Goal: Find contact information: Find contact information

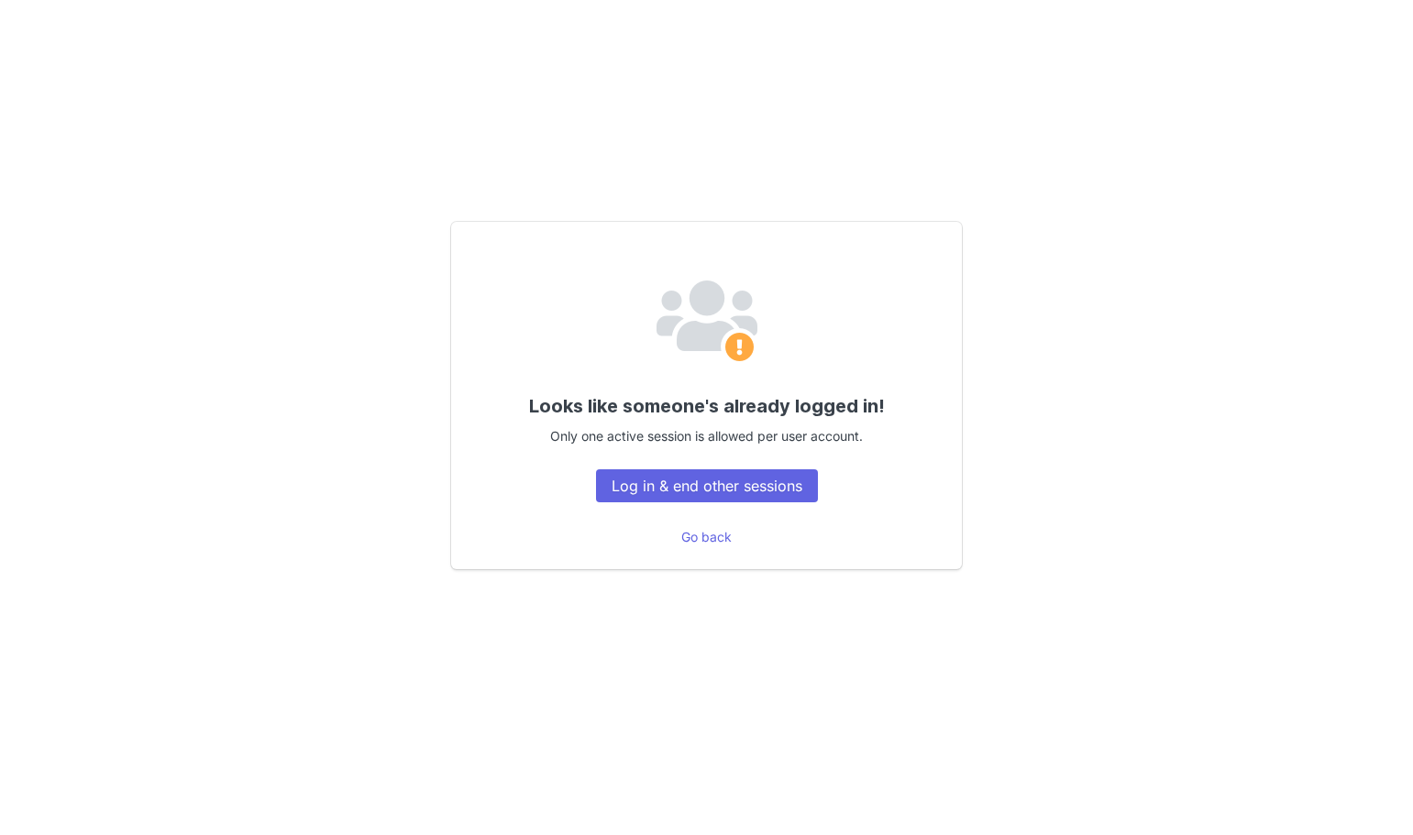
click at [684, 505] on div "Looks like someone's already logged in! Only one active session is allowed per …" at bounding box center [706, 395] width 511 height 347
click at [687, 497] on button "Log in & end other sessions" at bounding box center [707, 485] width 222 height 33
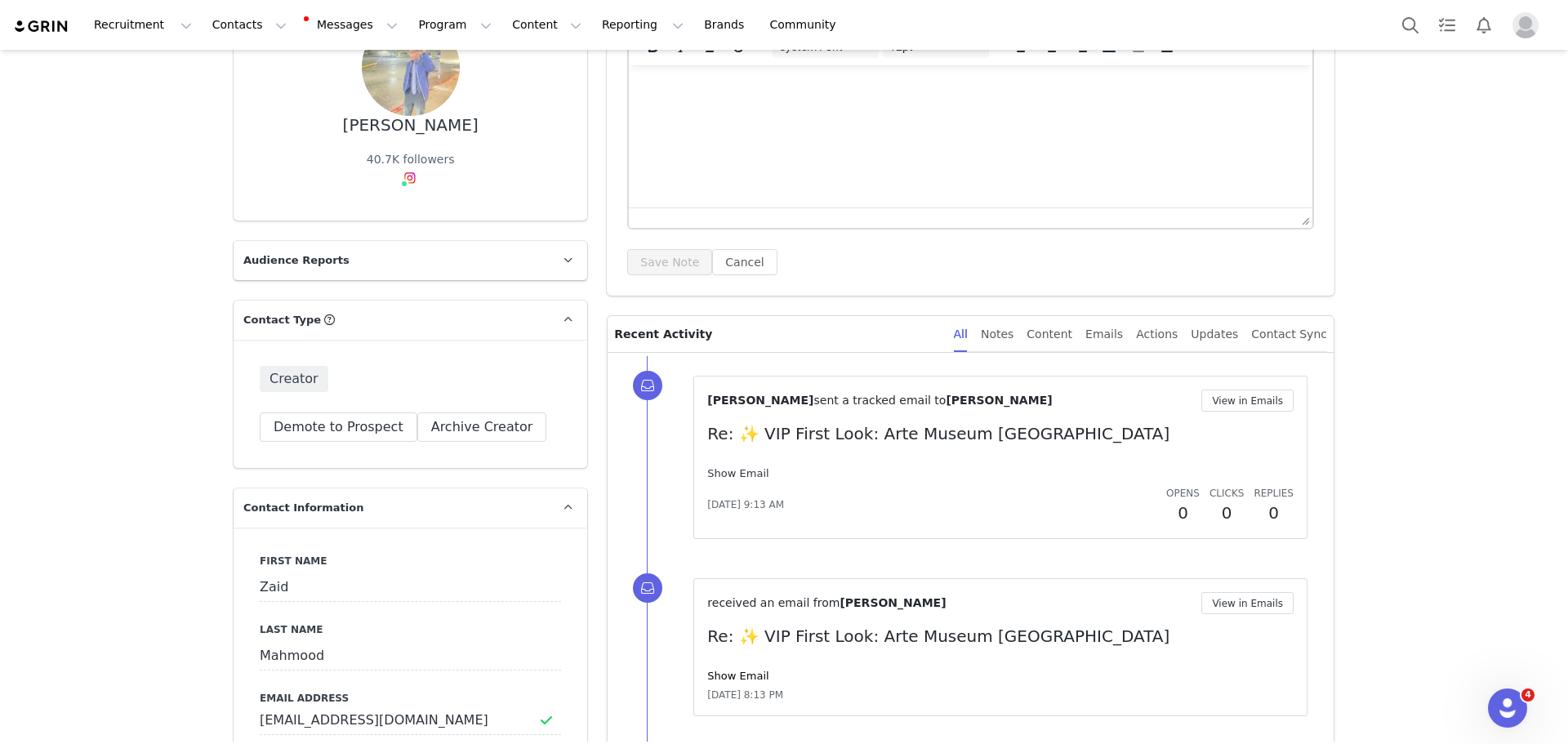
click at [723, 470] on link "Show Email" at bounding box center [738, 473] width 61 height 12
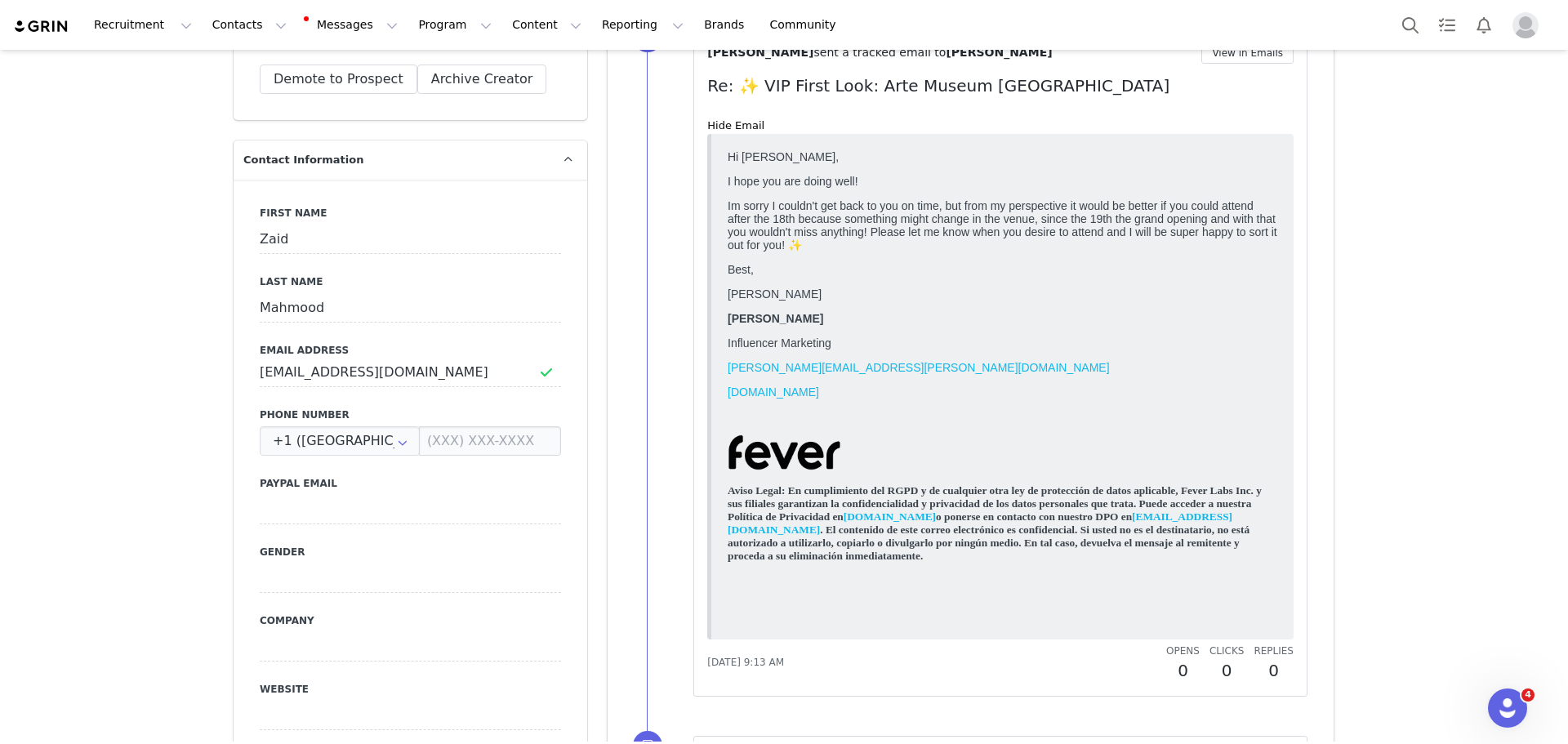
scroll to position [595, 0]
click at [306, 367] on input "[EMAIL_ADDRESS][DOMAIN_NAME]" at bounding box center [411, 372] width 301 height 29
click at [241, 370] on div "First Name [PERSON_NAME] Last Name [PERSON_NAME] Email Address [EMAIL_ADDRESS][…" at bounding box center [410, 478] width 354 height 597
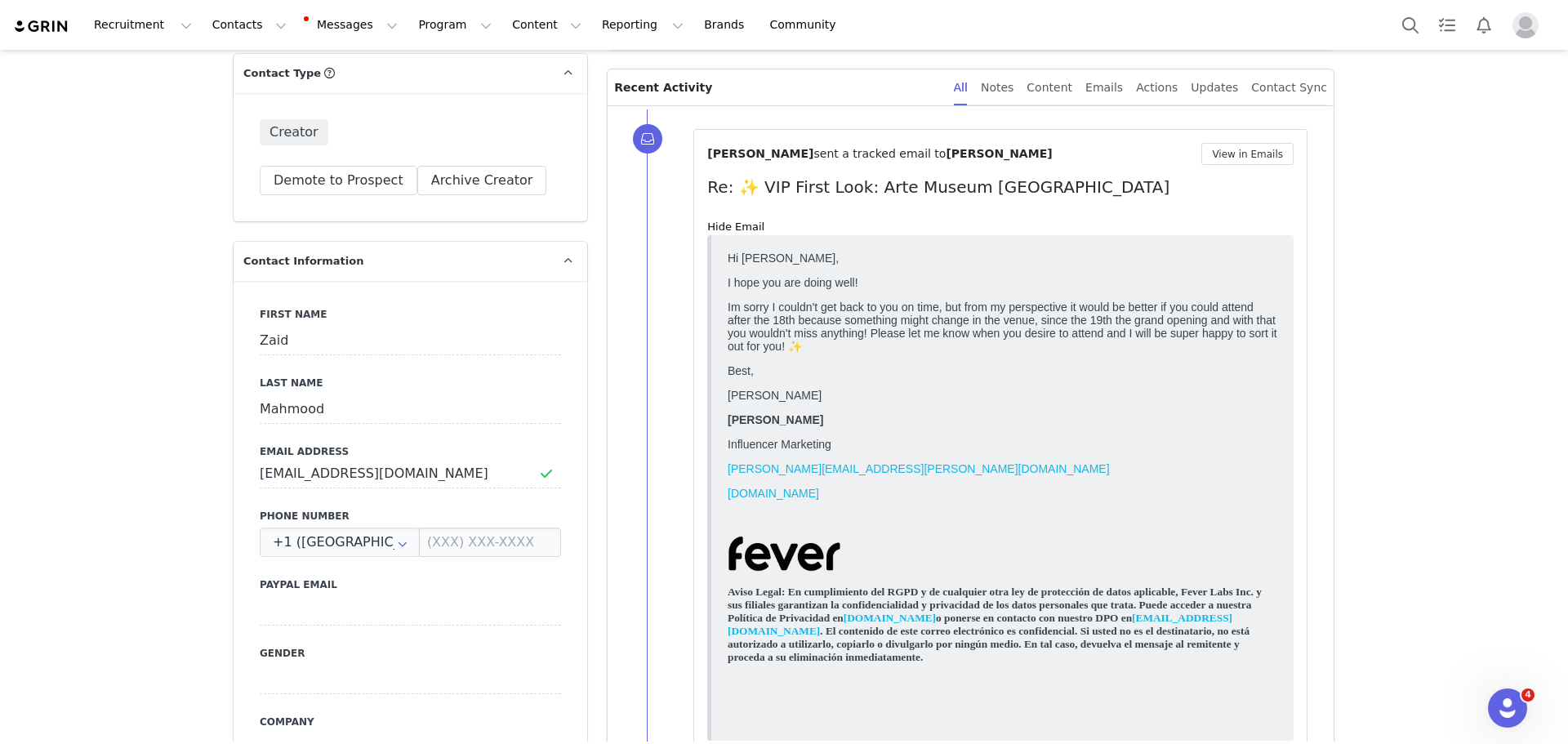
scroll to position [491, 0]
click at [1219, 157] on button "View in Emails" at bounding box center [1248, 156] width 93 height 22
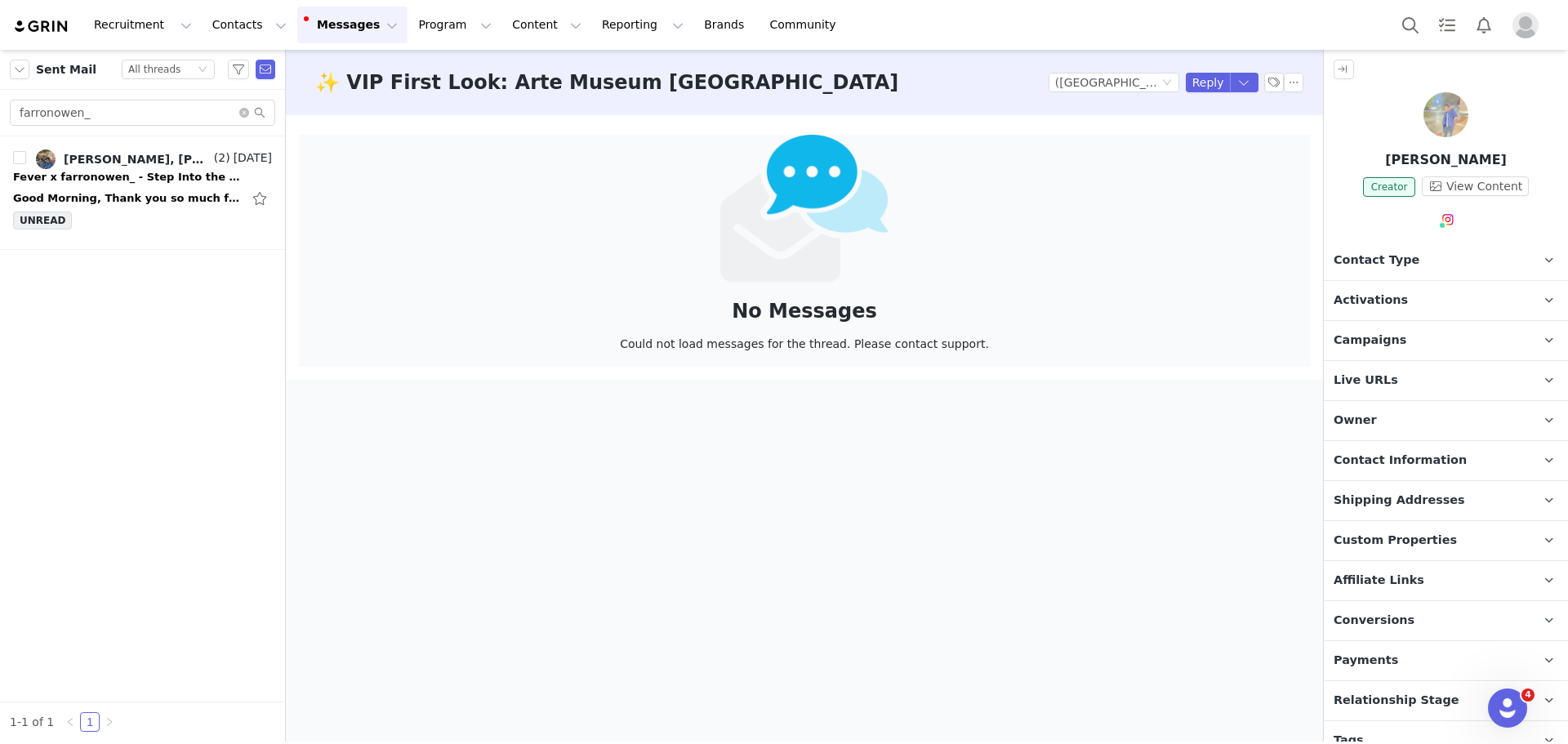
click at [908, 265] on div at bounding box center [804, 208] width 369 height 147
drag, startPoint x: 1390, startPoint y: 156, endPoint x: 1490, endPoint y: 161, distance: 100.1
click at [1490, 161] on p "[PERSON_NAME]" at bounding box center [1446, 160] width 244 height 20
copy p "[PERSON_NAME]"
click at [1432, 454] on span "Contact Information" at bounding box center [1400, 461] width 133 height 18
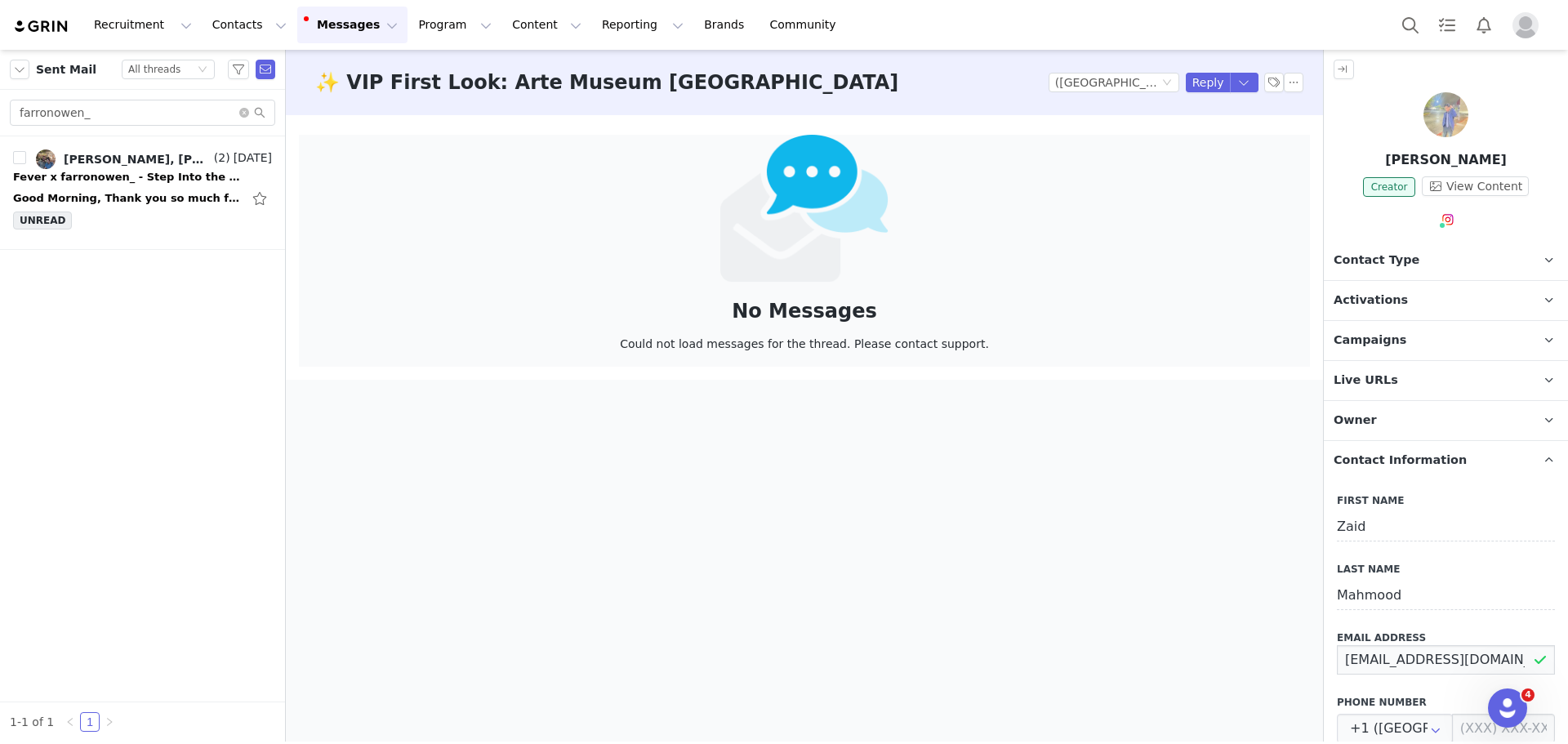
click at [1412, 650] on input "[EMAIL_ADDRESS][DOMAIN_NAME]" at bounding box center [1446, 659] width 218 height 29
